Goal: Task Accomplishment & Management: Manage account settings

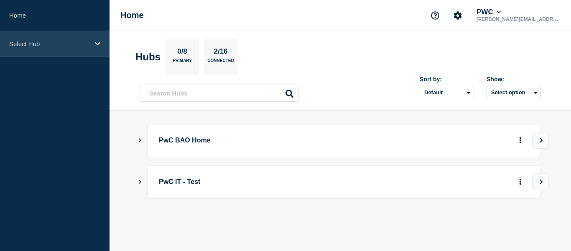
click at [19, 50] on div "Select Hub" at bounding box center [55, 44] width 110 height 26
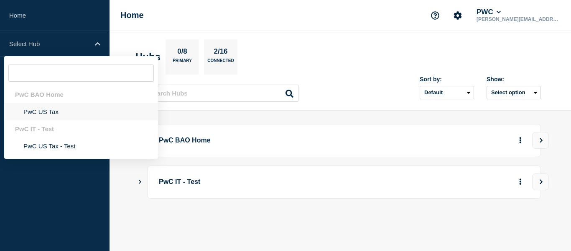
click at [35, 113] on li "PwC US Tax" at bounding box center [81, 111] width 154 height 17
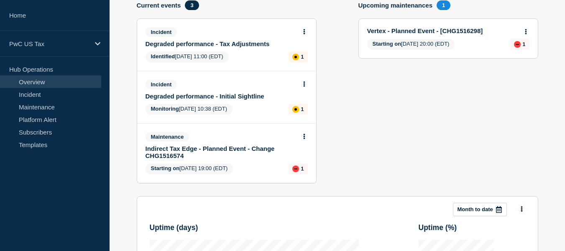
scroll to position [104, 0]
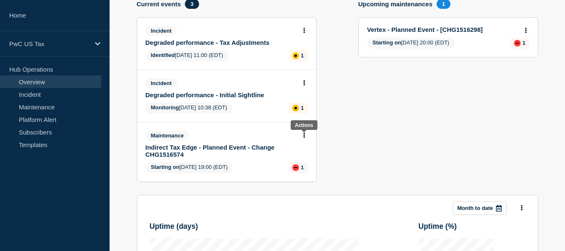
click at [302, 138] on button at bounding box center [304, 135] width 7 height 7
click at [297, 164] on link "Edit maintenance" at bounding box center [302, 166] width 45 height 7
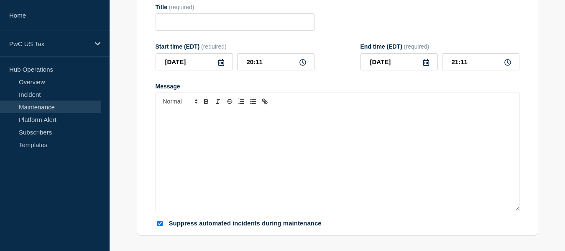
type input "Indirect Tax Edge - Planned Event - Change CHG1516574"
type input "19:00"
type input "21:00"
checkbox input "true"
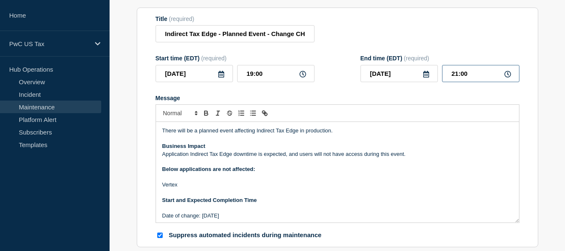
click at [470, 76] on input "21:00" at bounding box center [480, 73] width 77 height 17
type input "20:10"
click at [293, 34] on input "Indirect Tax Edge - Planned Event - Change CHG1516574" at bounding box center [235, 33] width 159 height 17
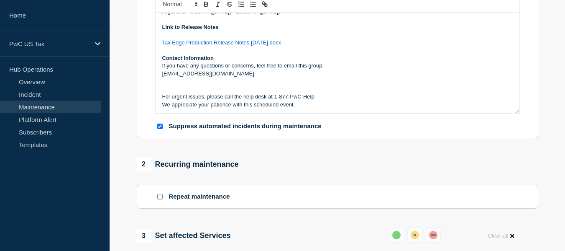
scroll to position [294, 0]
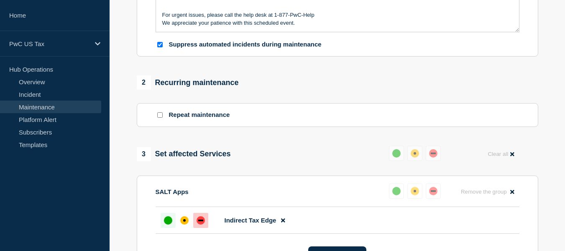
type input "Indirect Tax Edge - Planned Event - Change CHG1516574- completed"
click at [168, 223] on div "up" at bounding box center [168, 220] width 8 height 8
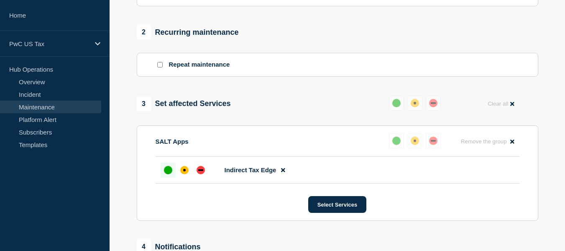
scroll to position [450, 0]
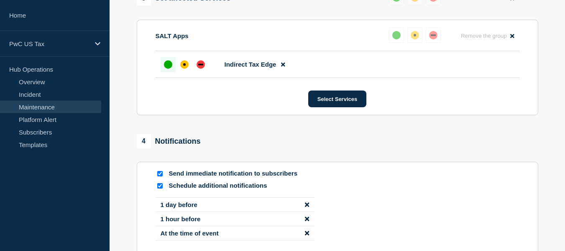
click at [162, 188] on input "Schedule additional notifications" at bounding box center [159, 185] width 5 height 5
checkbox input "false"
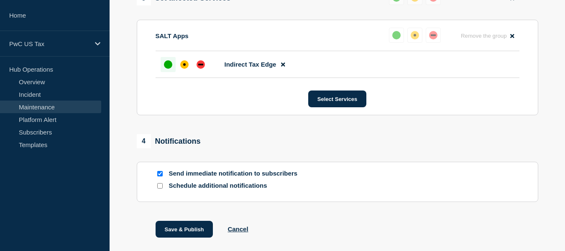
scroll to position [495, 0]
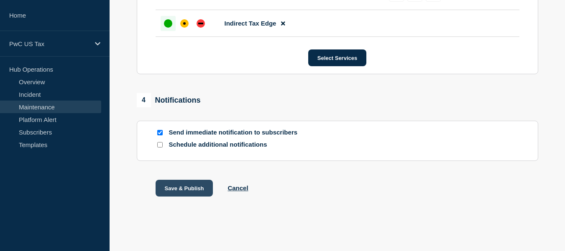
click at [183, 189] on button "Save & Publish" at bounding box center [185, 187] width 58 height 17
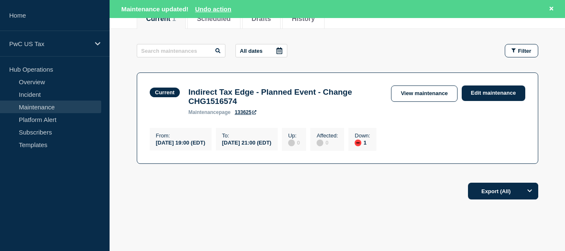
scroll to position [148, 0]
